Goal: Transaction & Acquisition: Obtain resource

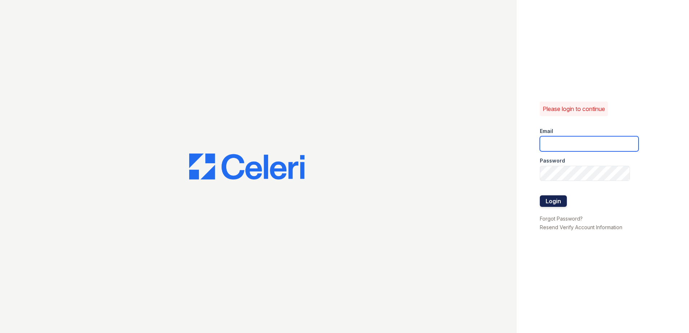
type input "Leynck@trinity-pm.com"
click at [550, 201] on button "Login" at bounding box center [553, 201] width 27 height 12
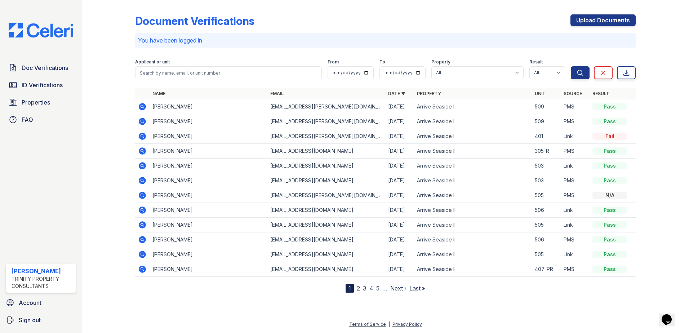
click at [142, 120] on icon at bounding box center [142, 121] width 2 height 2
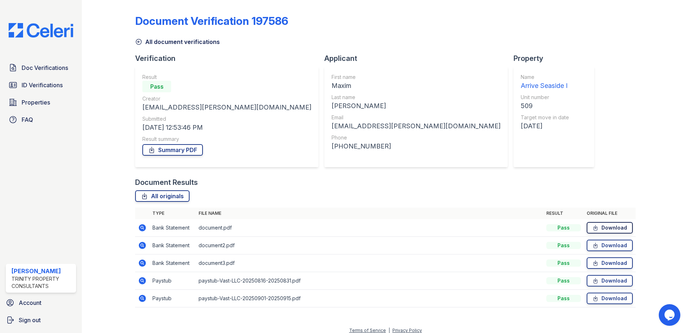
click at [601, 229] on link "Download" at bounding box center [609, 228] width 46 height 12
click at [592, 244] on icon at bounding box center [595, 245] width 6 height 7
click at [603, 259] on link "Download" at bounding box center [609, 263] width 46 height 12
click at [606, 284] on link "Download" at bounding box center [609, 281] width 46 height 12
click at [592, 300] on icon at bounding box center [595, 298] width 6 height 7
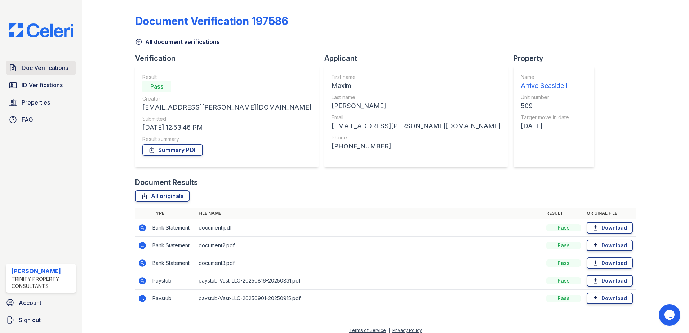
click at [17, 70] on icon at bounding box center [13, 67] width 9 height 9
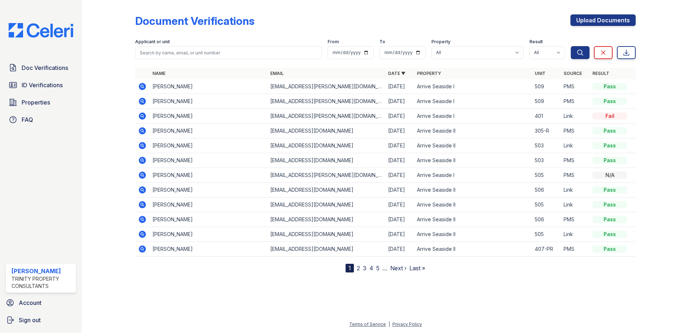
click at [142, 89] on icon at bounding box center [142, 86] width 7 height 7
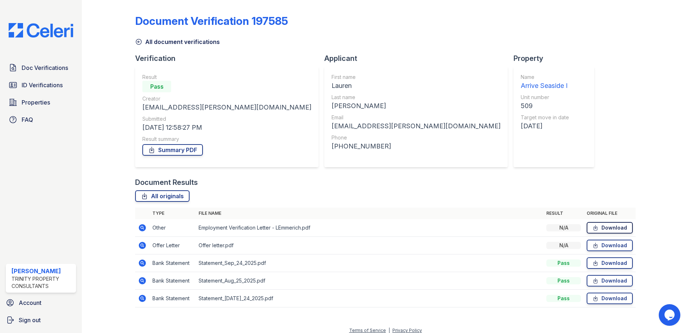
click at [604, 228] on link "Download" at bounding box center [609, 228] width 46 height 12
click at [622, 248] on link "Download" at bounding box center [609, 246] width 46 height 12
click at [596, 265] on link "Download" at bounding box center [609, 263] width 46 height 12
